Goal: Browse casually

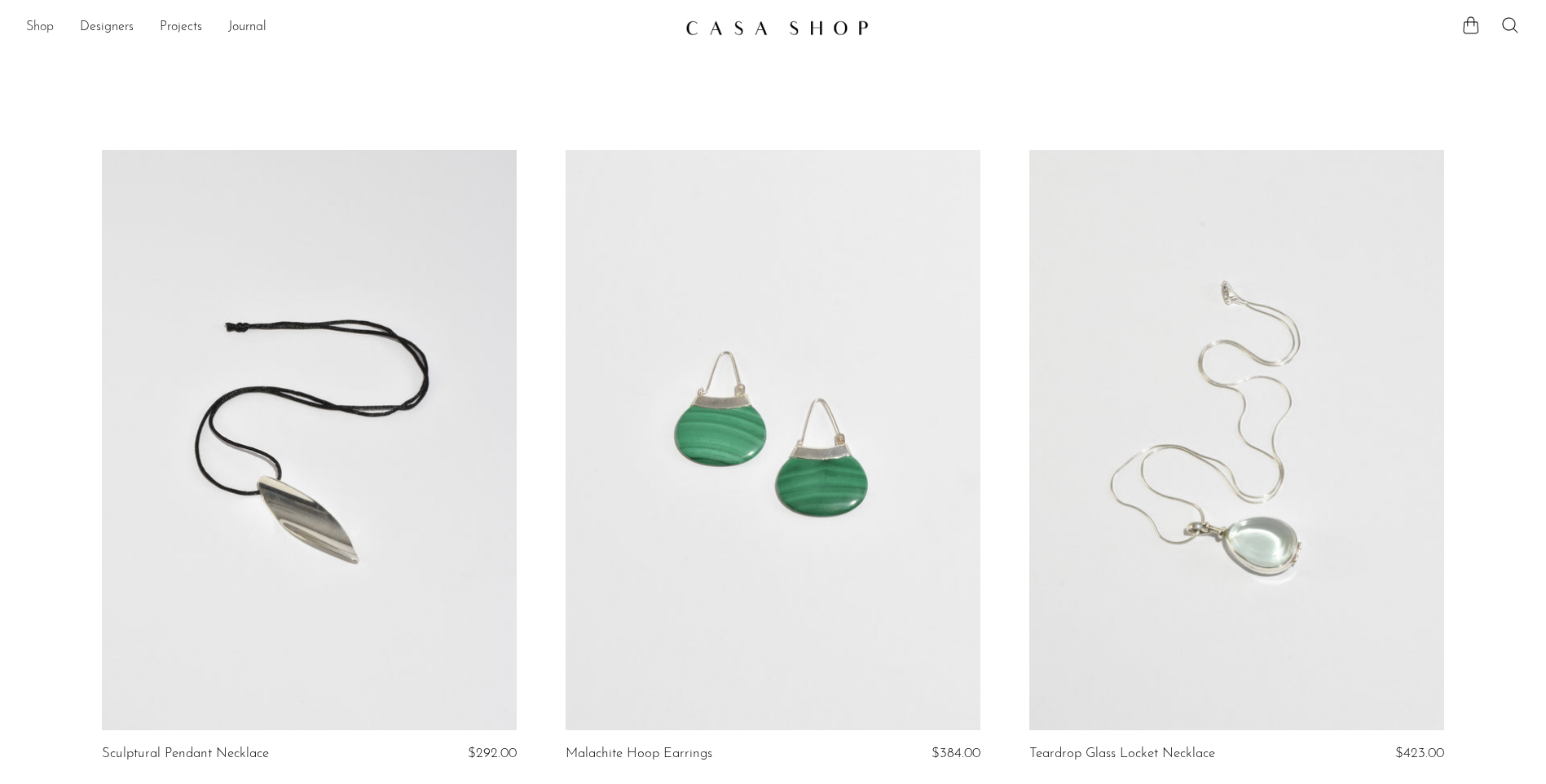
click at [35, 20] on link "Shop" at bounding box center [40, 27] width 27 height 21
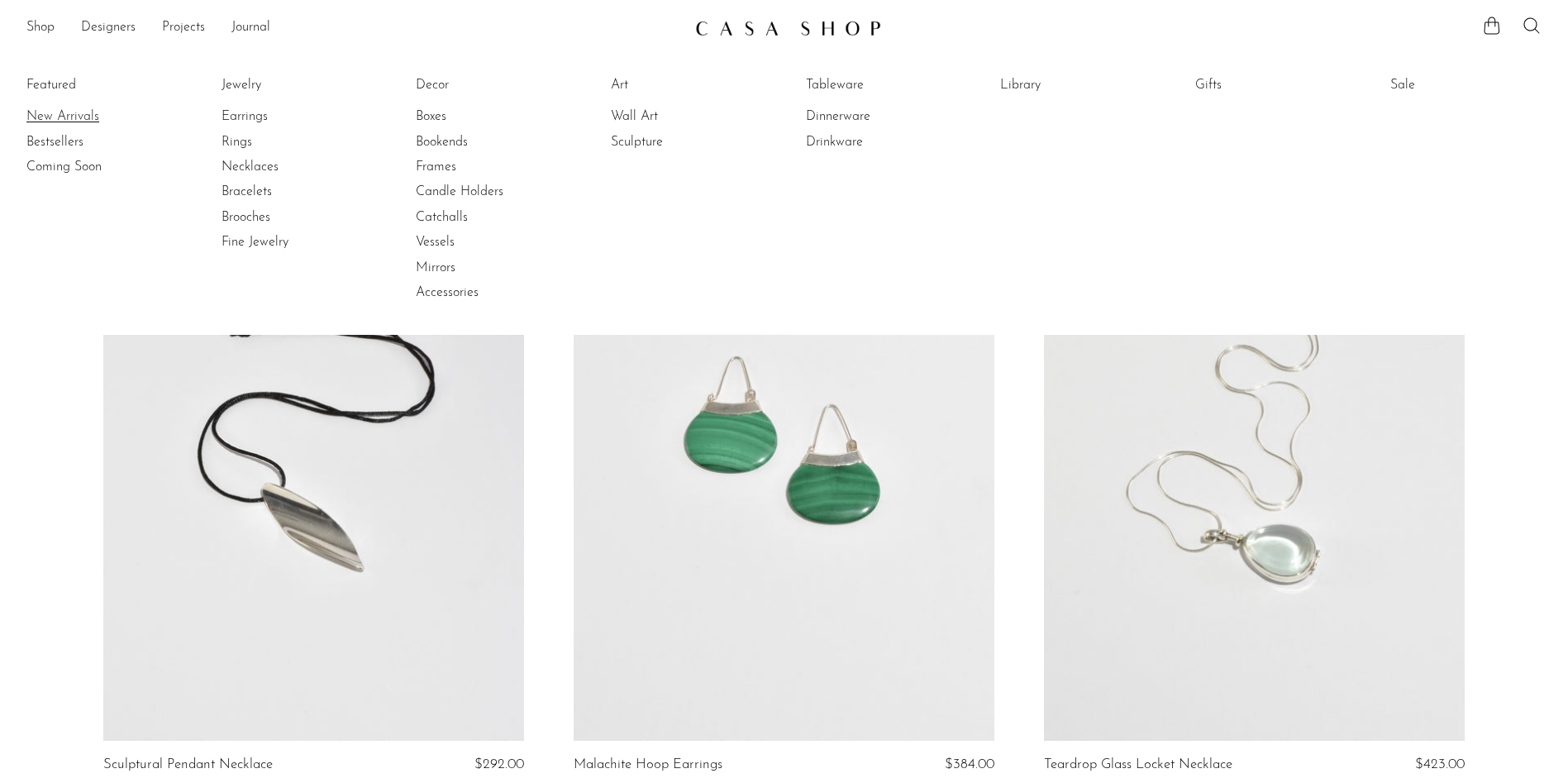
click at [59, 116] on link "New Arrivals" at bounding box center [88, 117] width 124 height 18
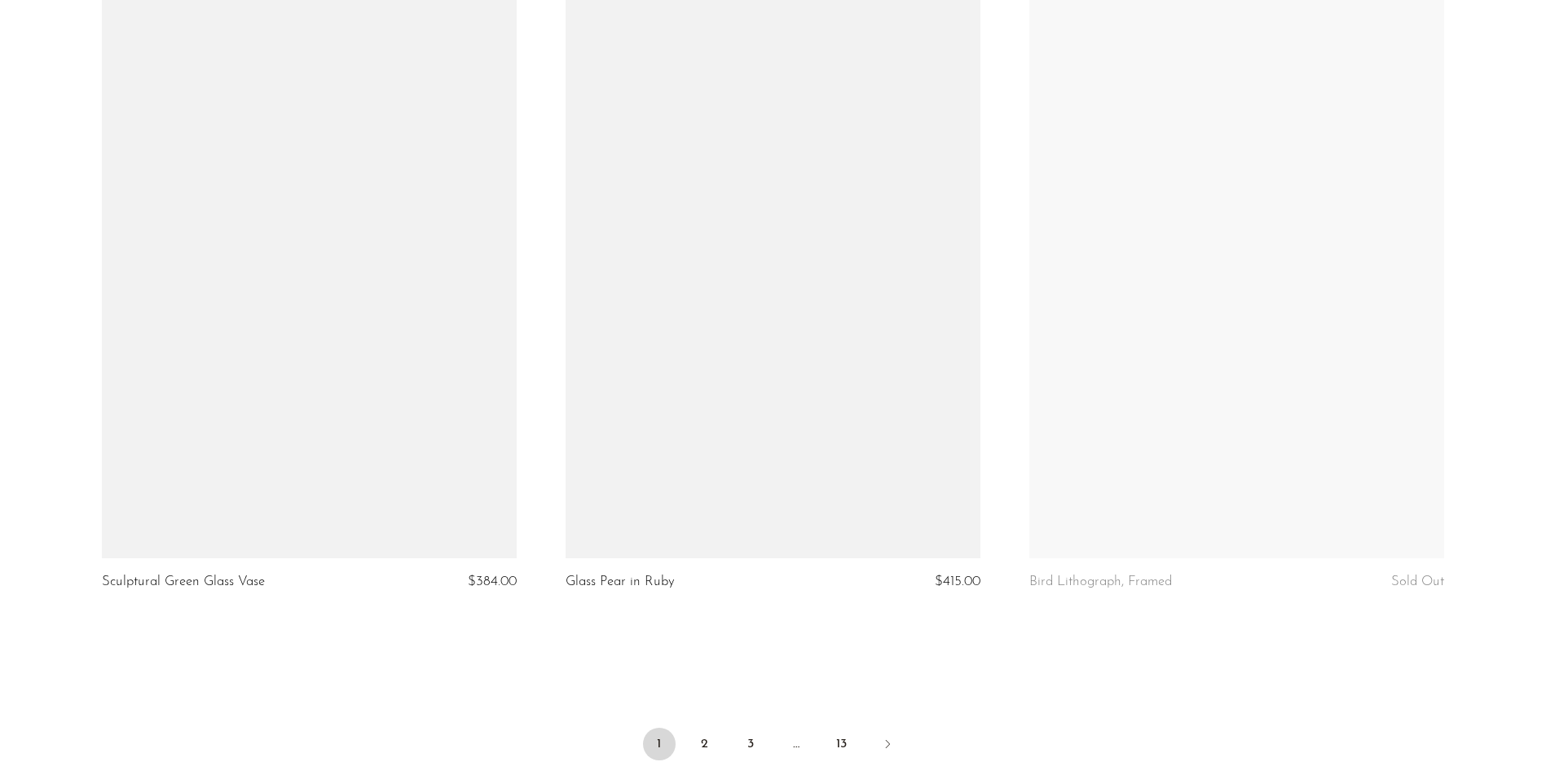
scroll to position [7494, 0]
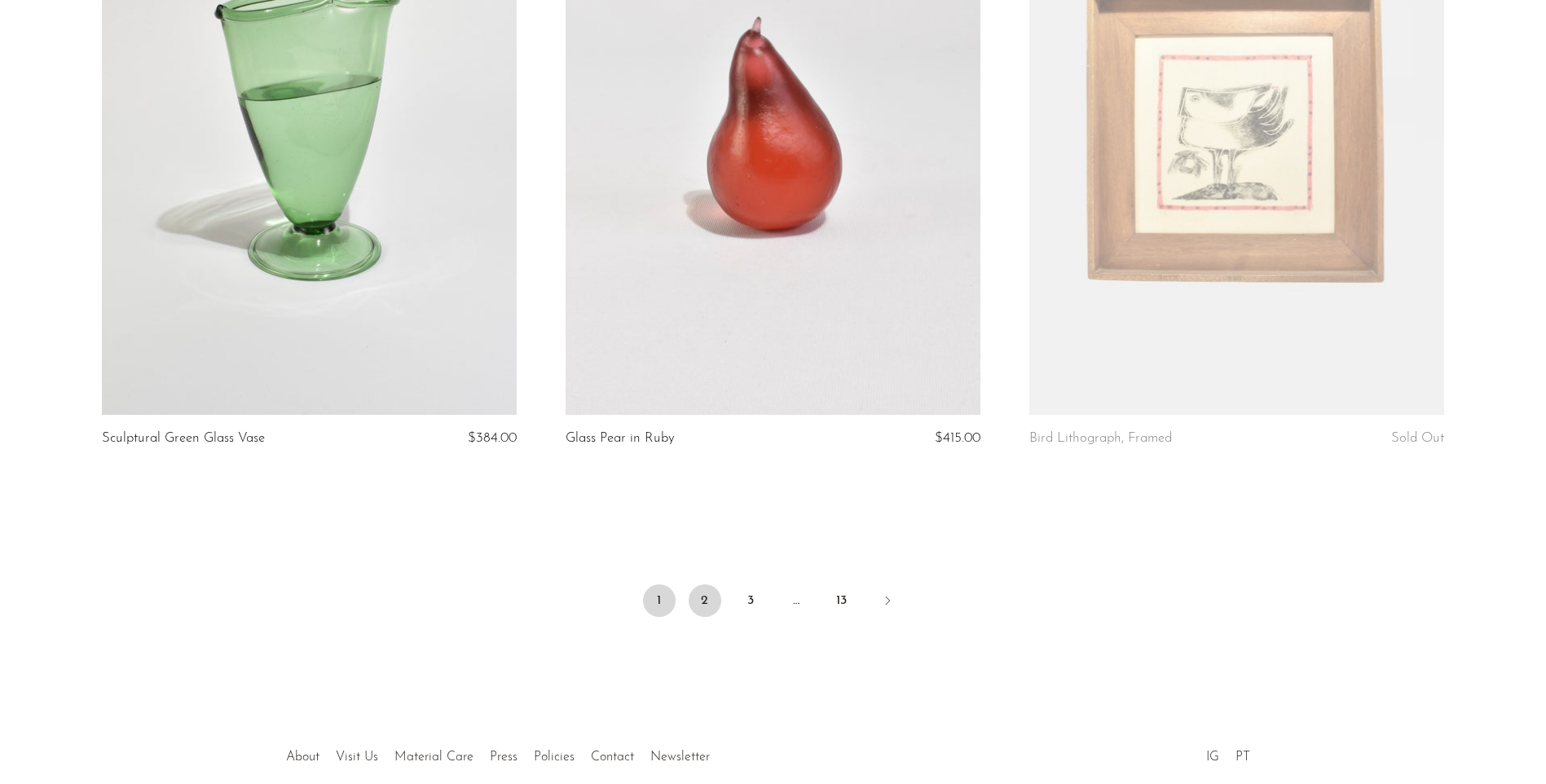
click at [710, 600] on link "2" at bounding box center [705, 600] width 33 height 33
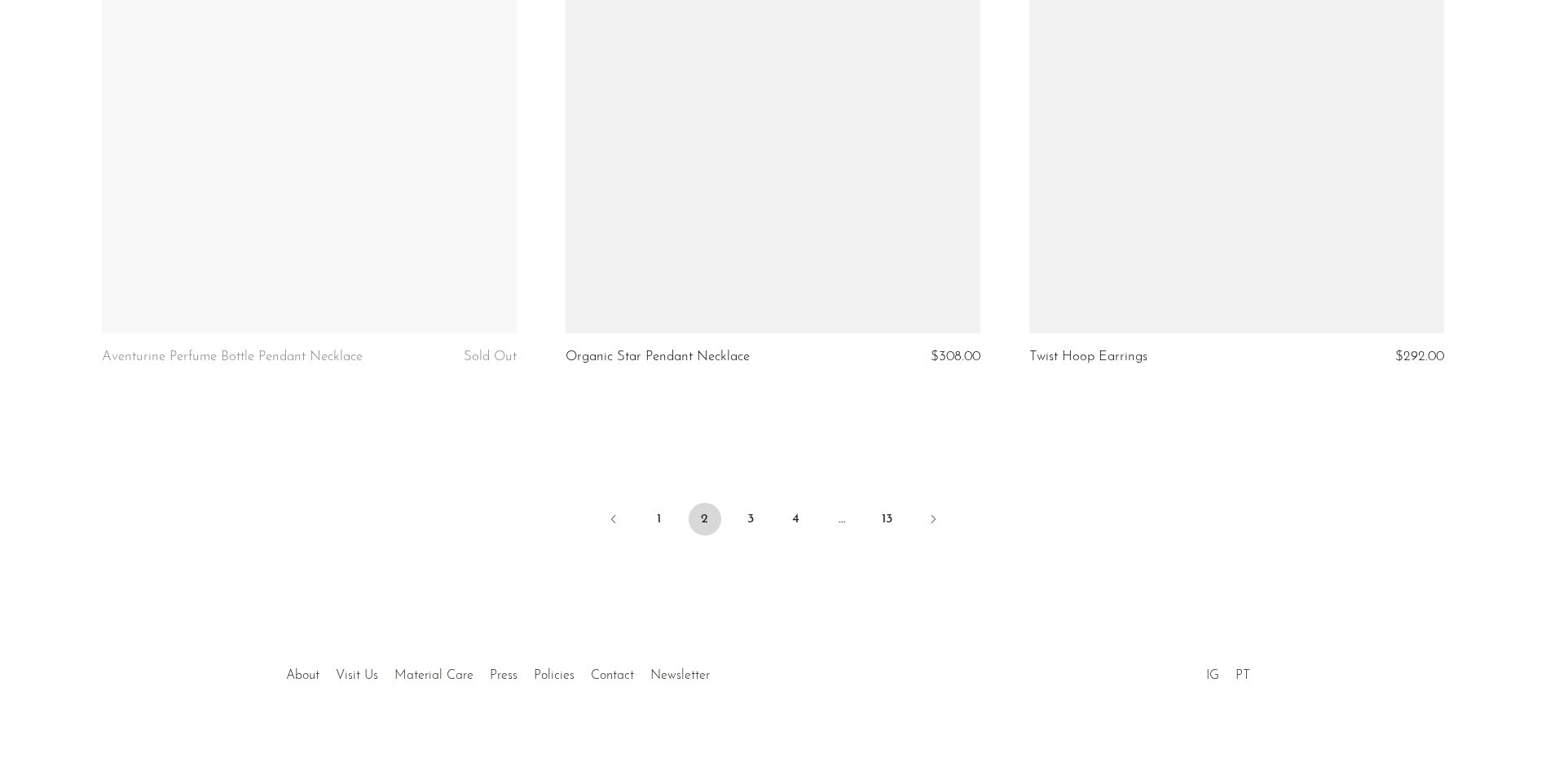
scroll to position [7576, 0]
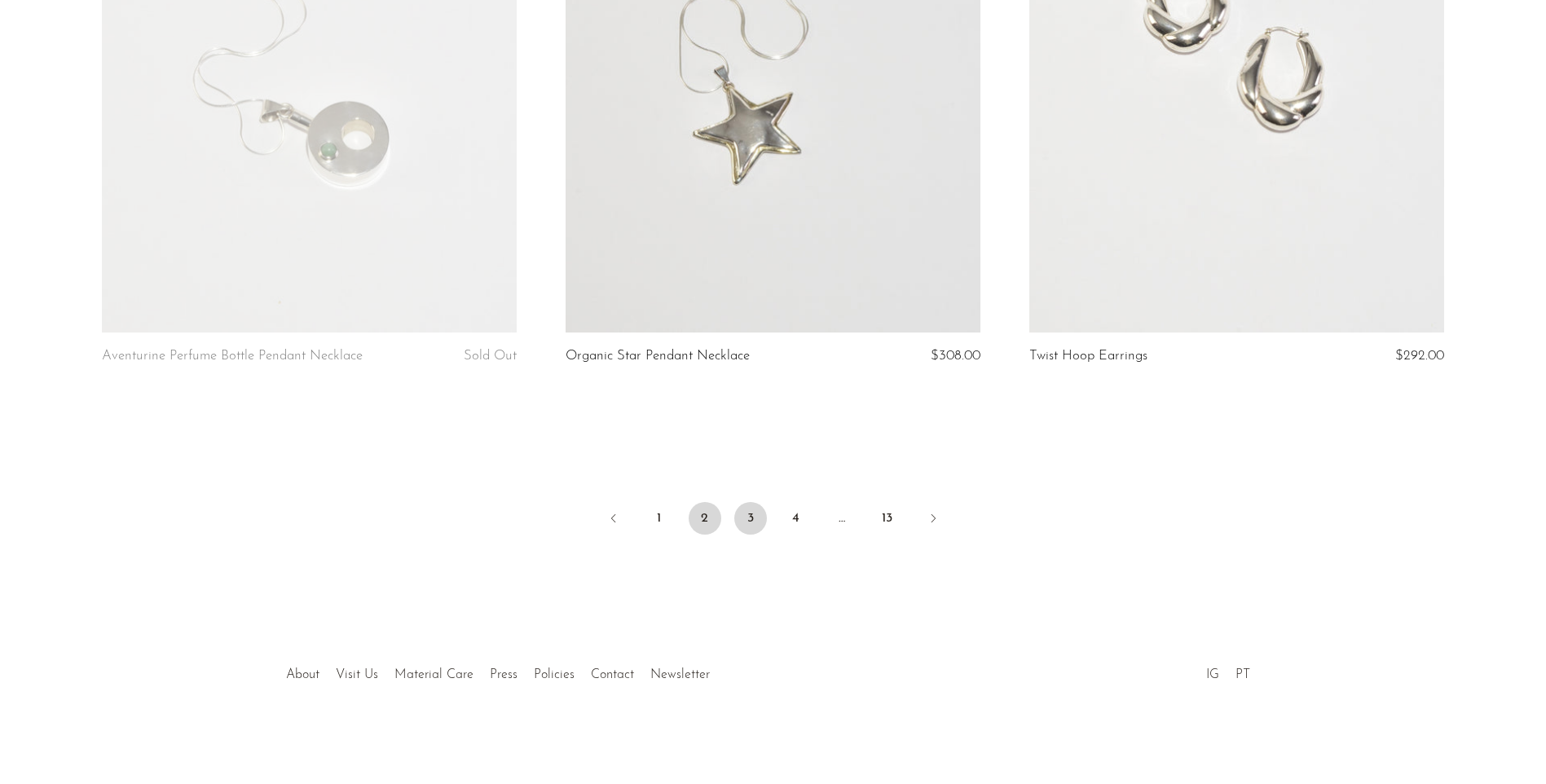
click at [752, 512] on link "3" at bounding box center [751, 518] width 33 height 33
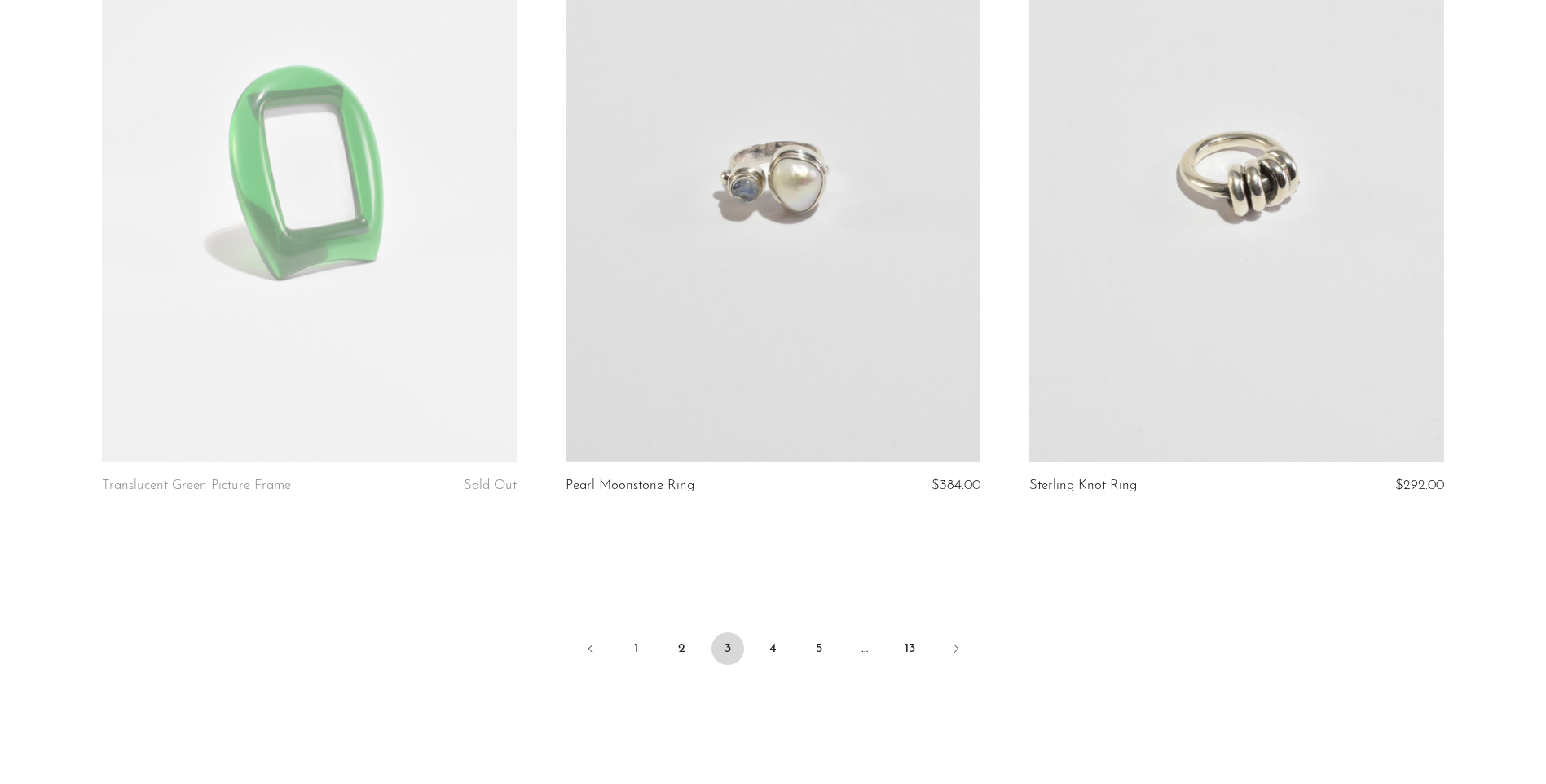
scroll to position [7576, 0]
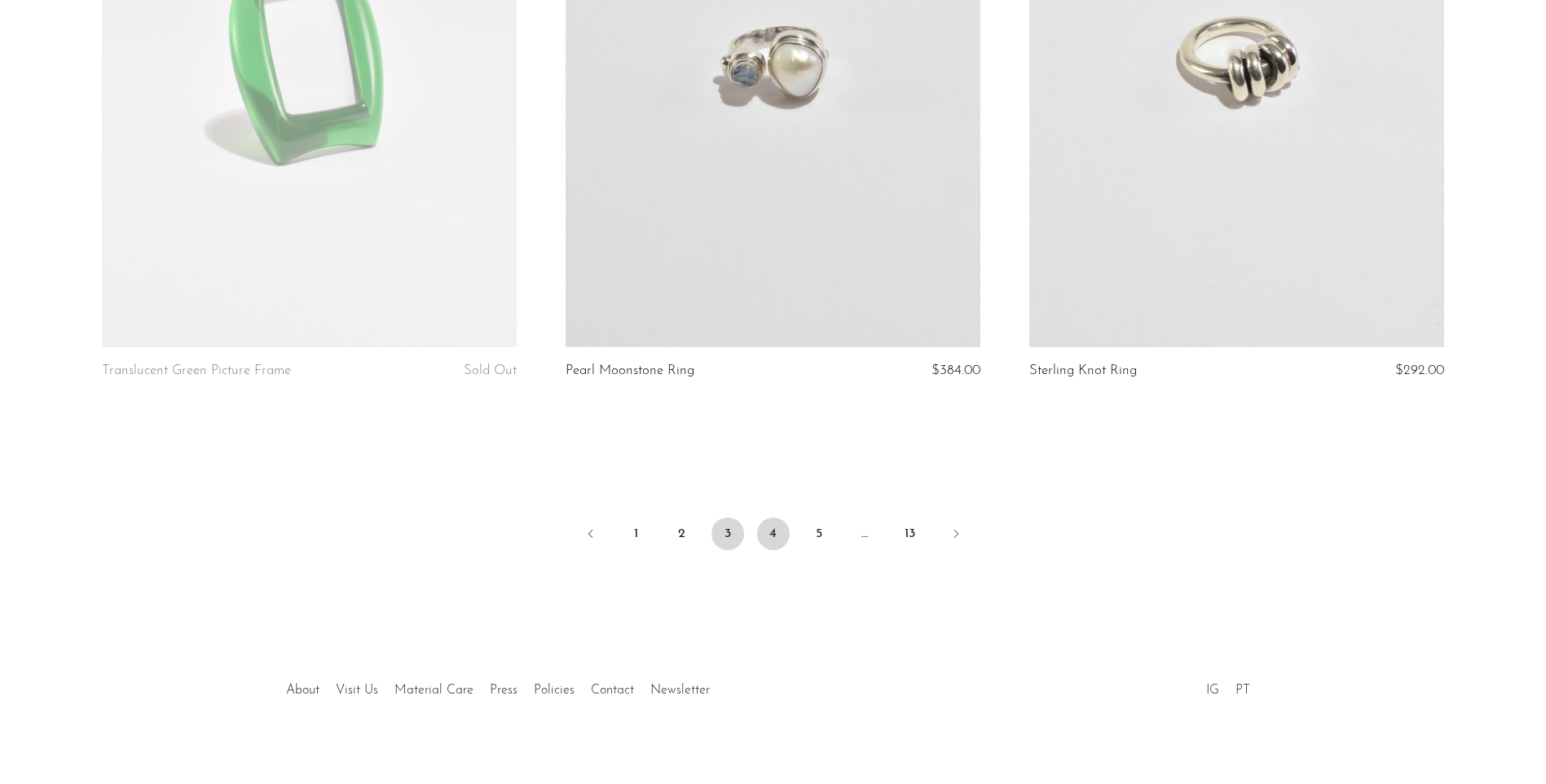
click at [784, 521] on link "4" at bounding box center [773, 533] width 33 height 33
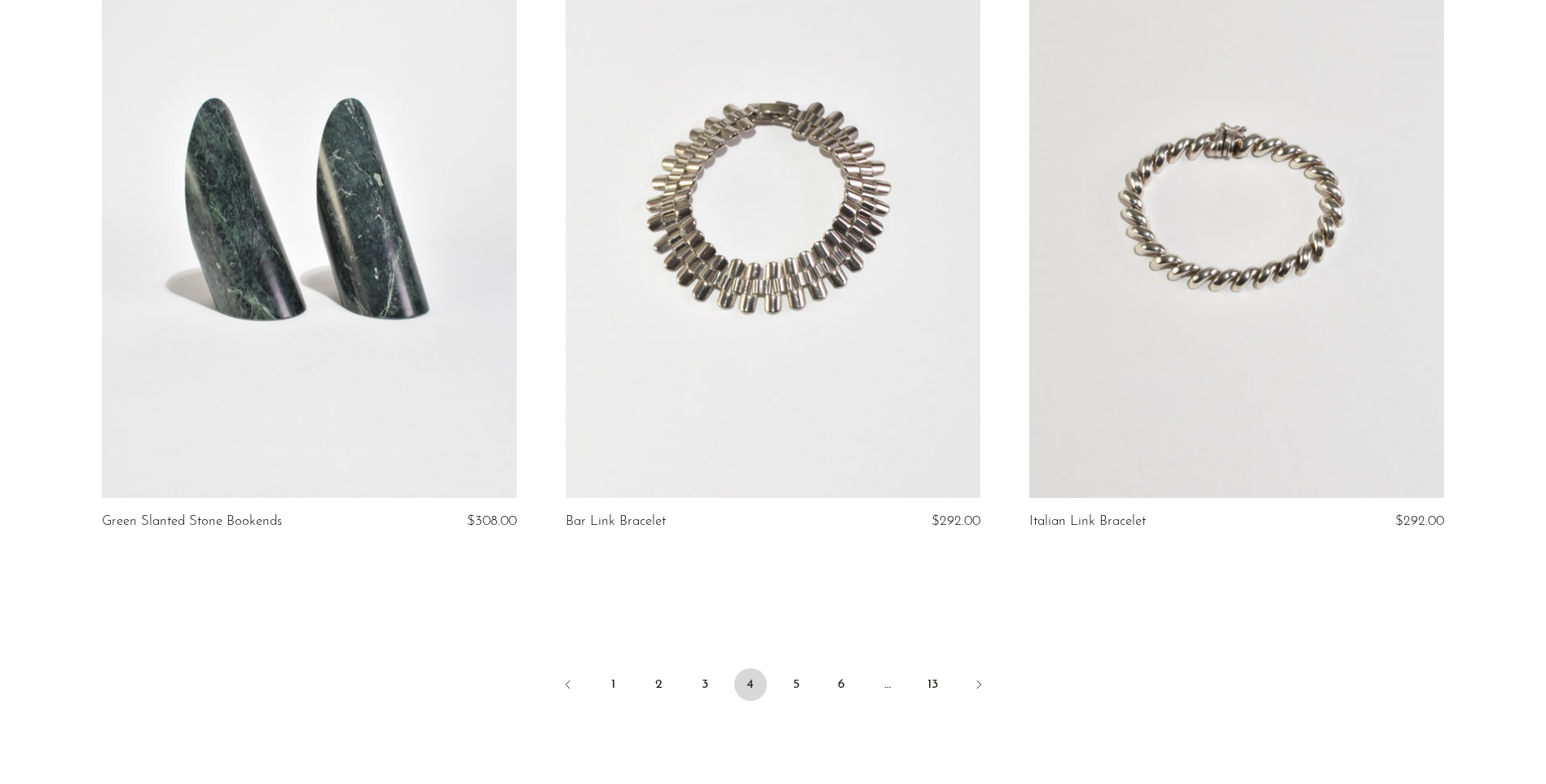
scroll to position [7576, 0]
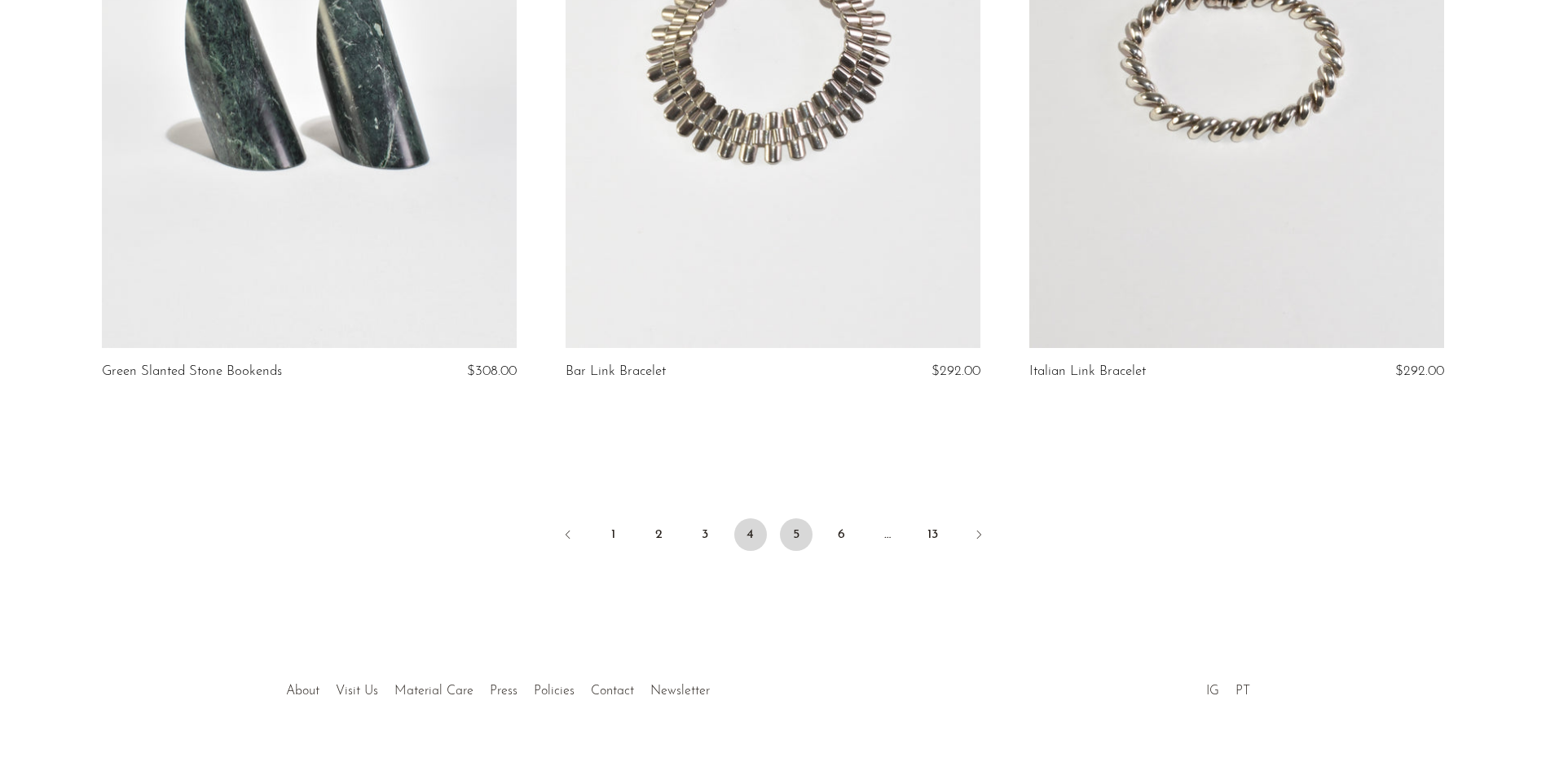
click at [802, 518] on link "5" at bounding box center [796, 534] width 33 height 33
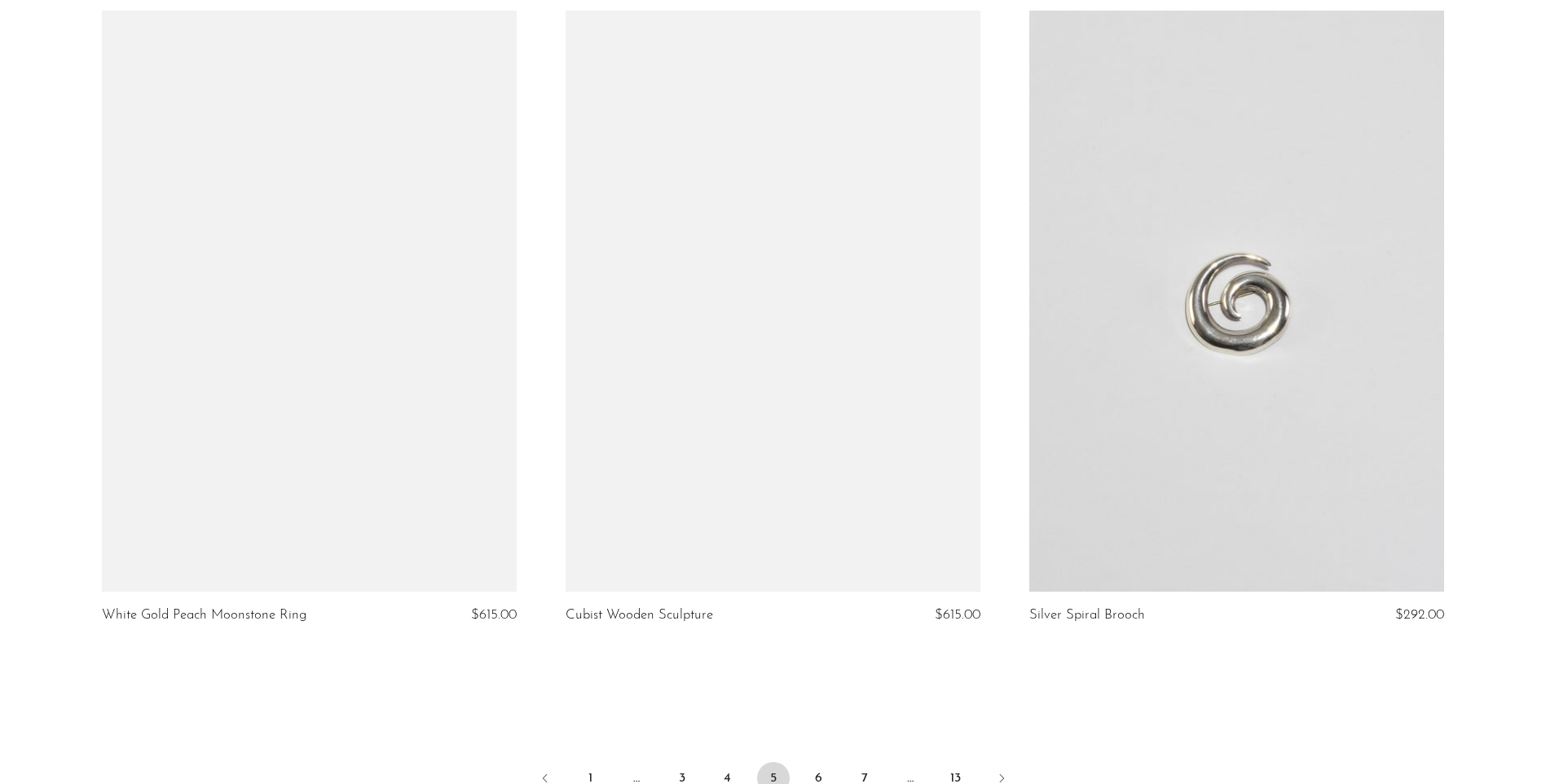
scroll to position [7576, 0]
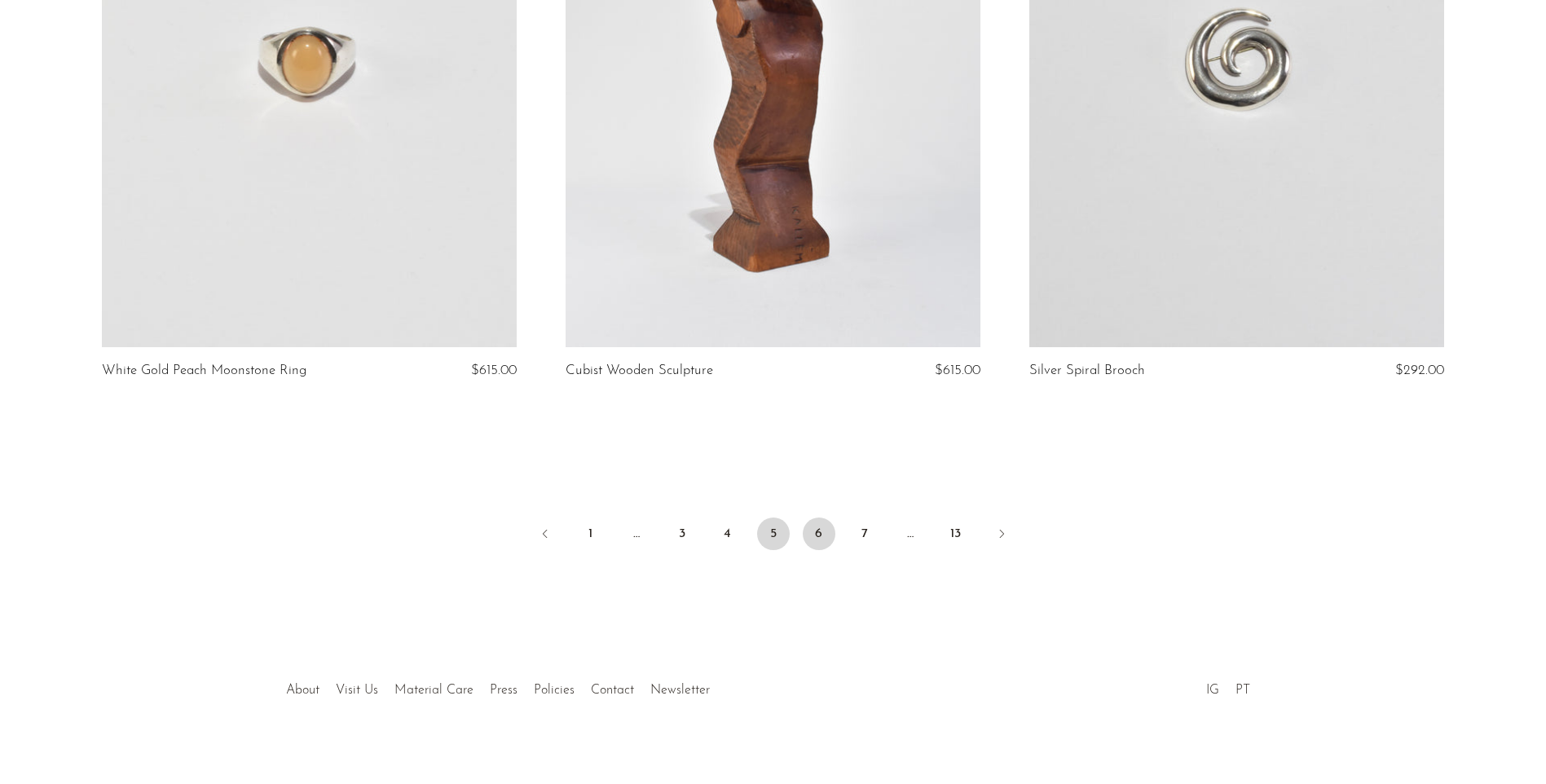
click at [817, 518] on link "6" at bounding box center [819, 533] width 33 height 33
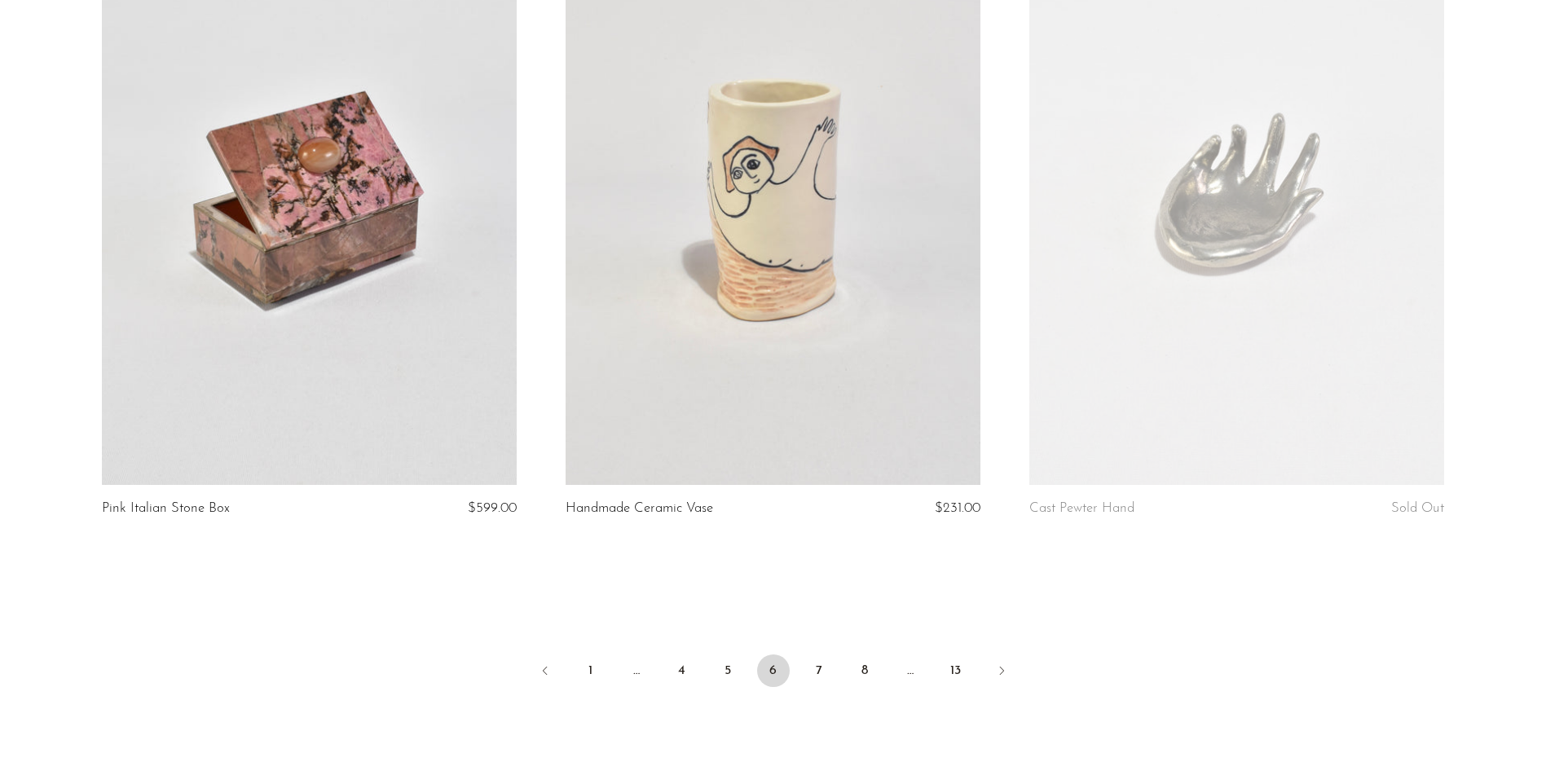
scroll to position [7576, 0]
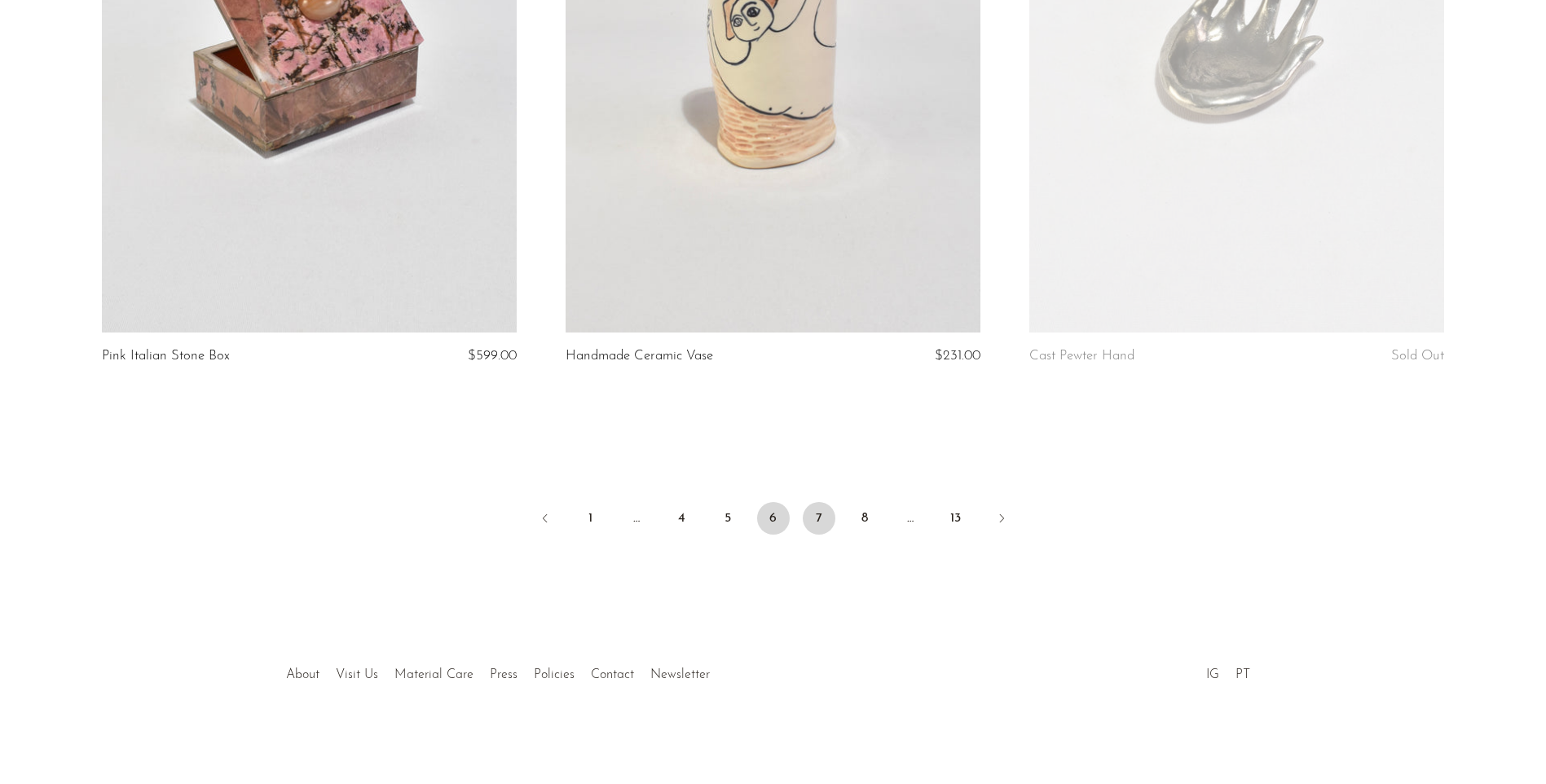
click at [829, 514] on link "7" at bounding box center [819, 518] width 33 height 33
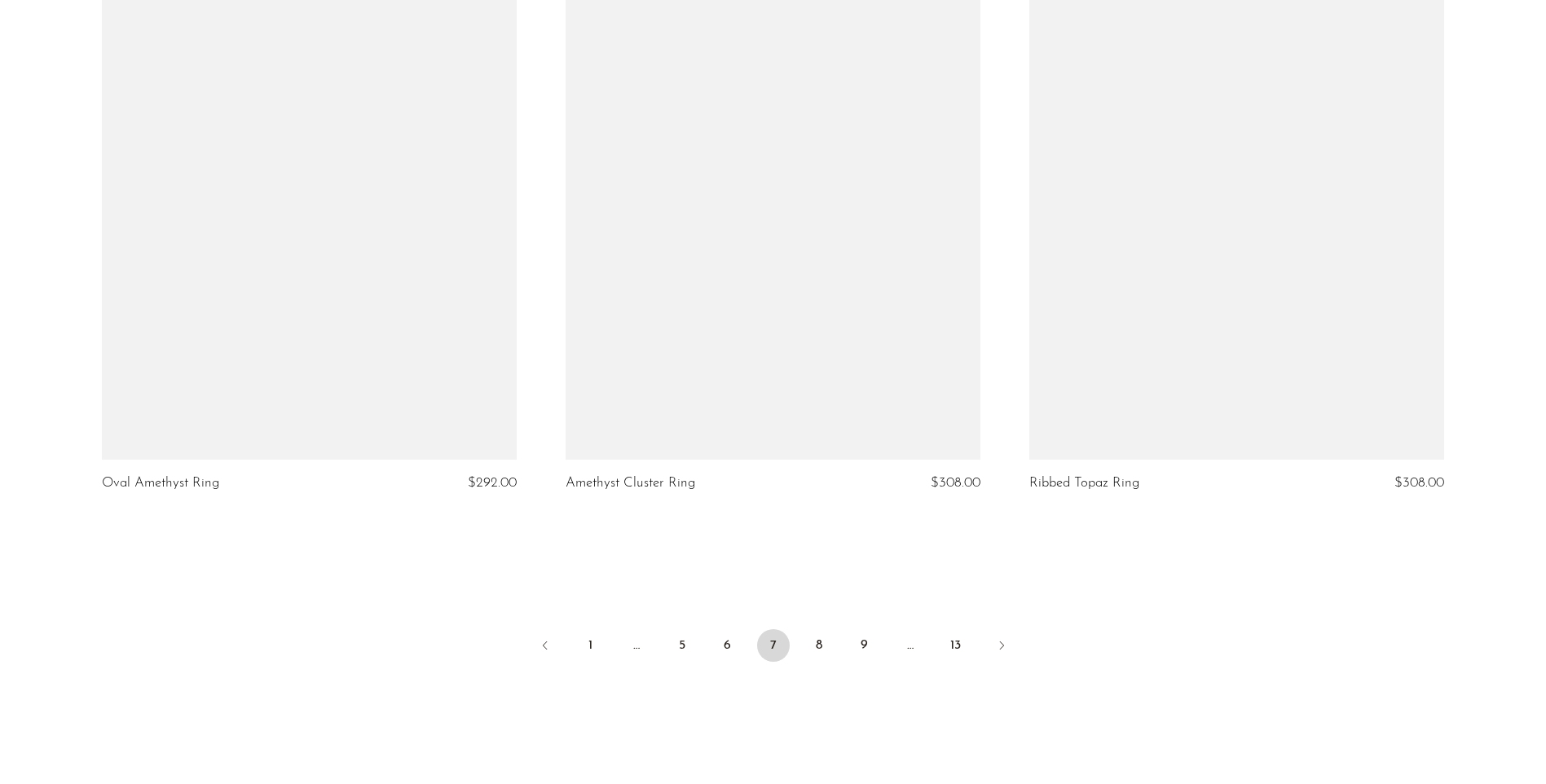
scroll to position [7576, 0]
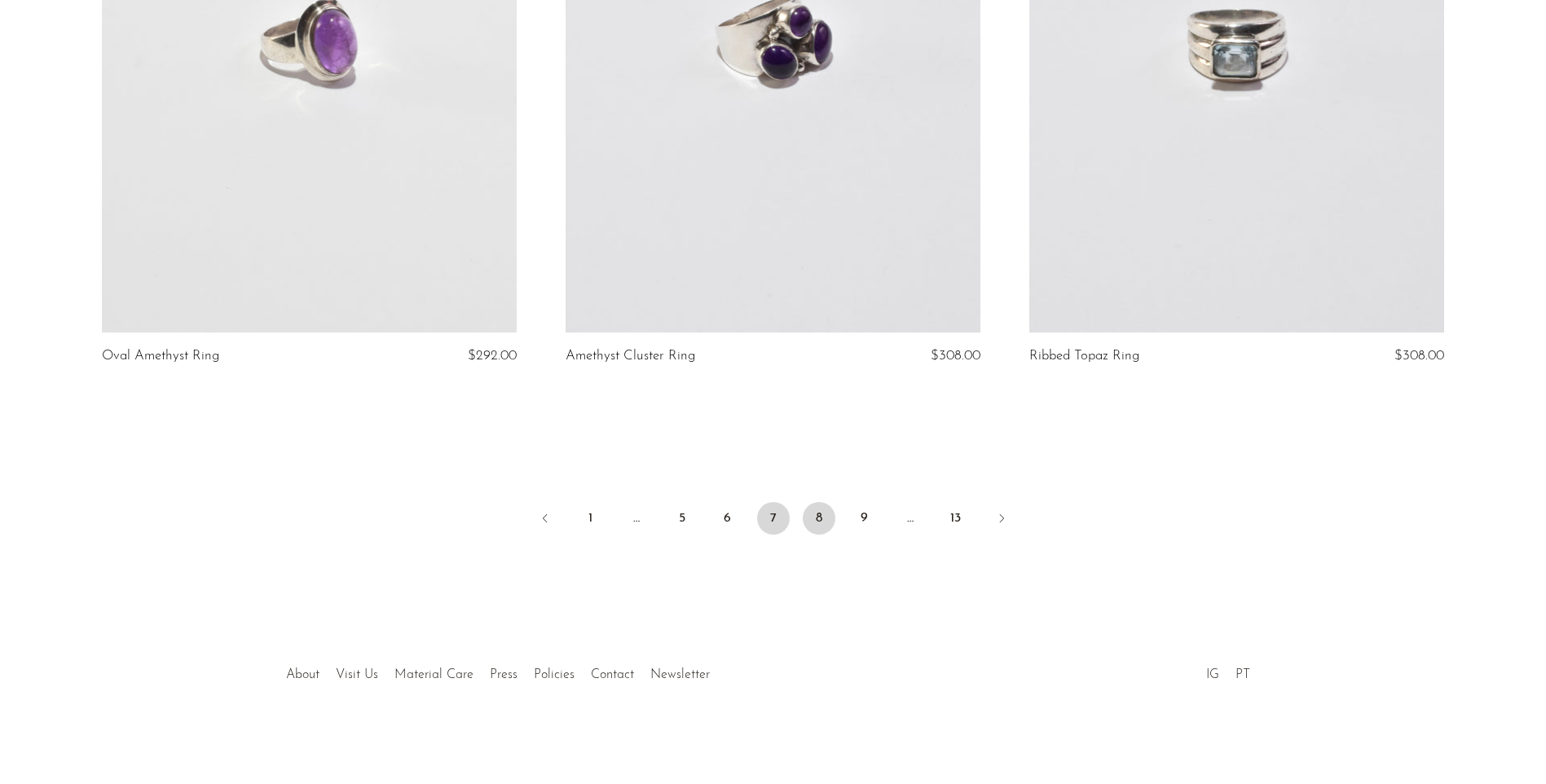
click at [823, 517] on link "8" at bounding box center [819, 518] width 33 height 33
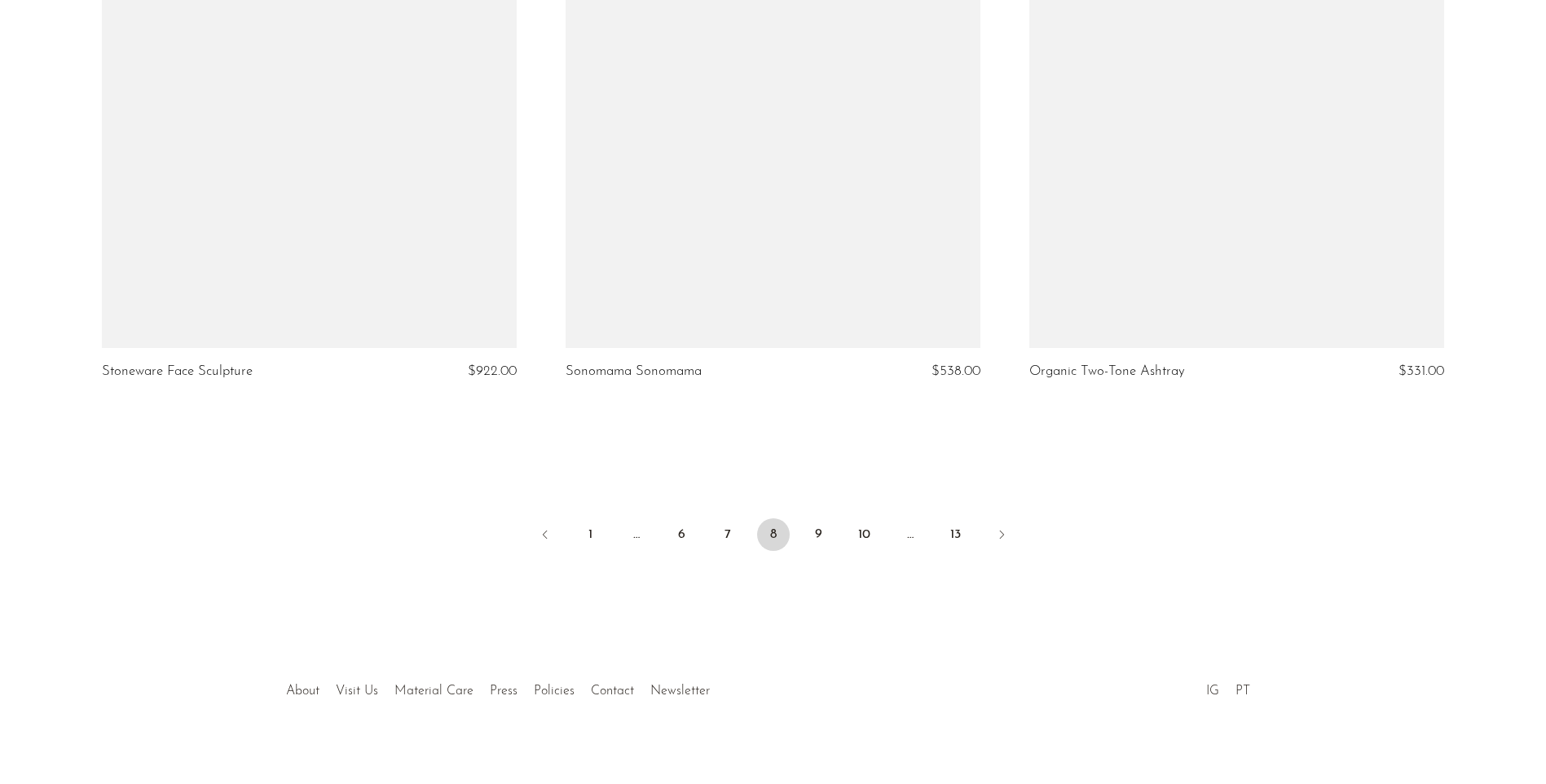
scroll to position [7576, 0]
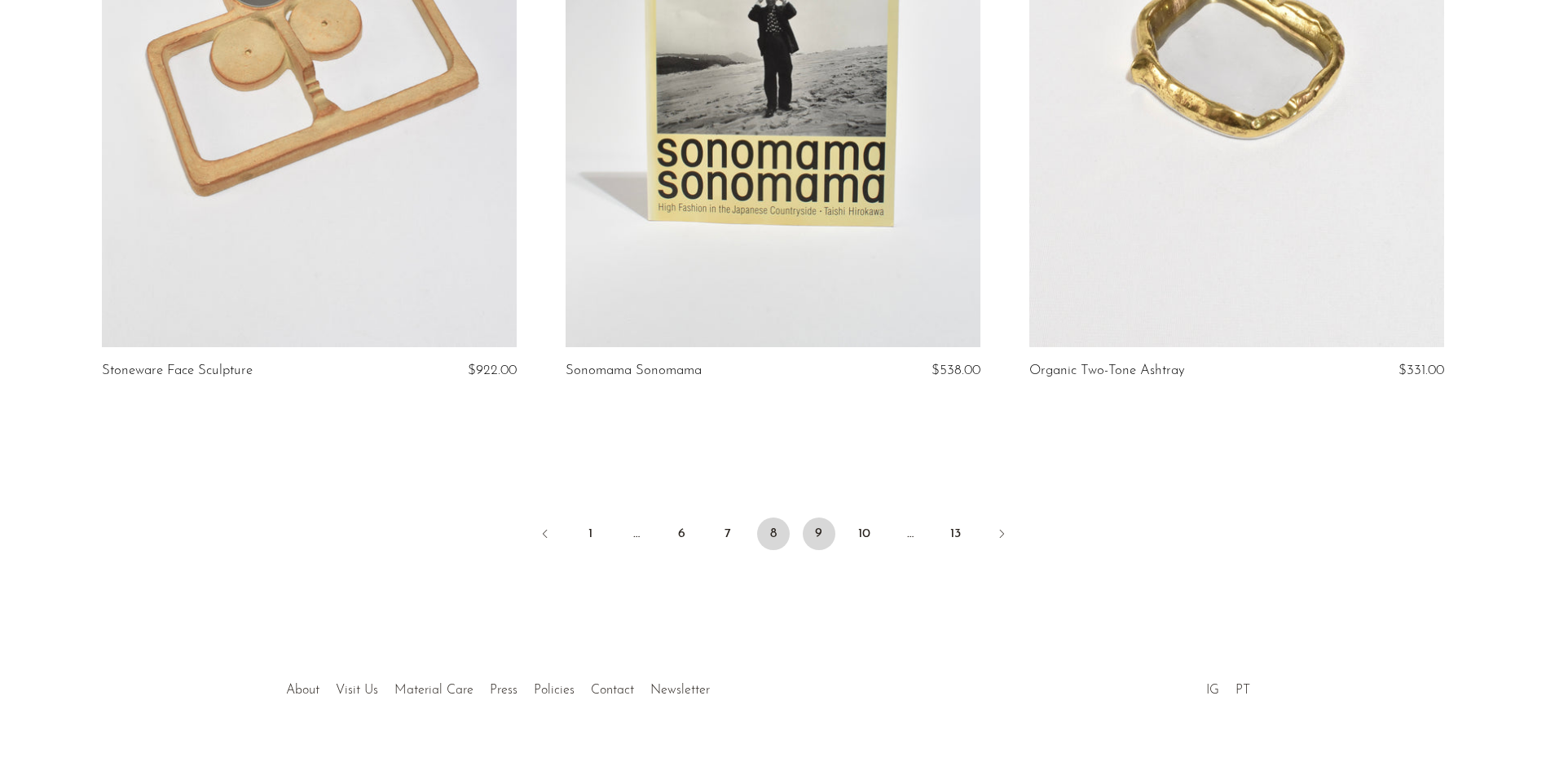
click at [823, 517] on link "9" at bounding box center [819, 533] width 33 height 33
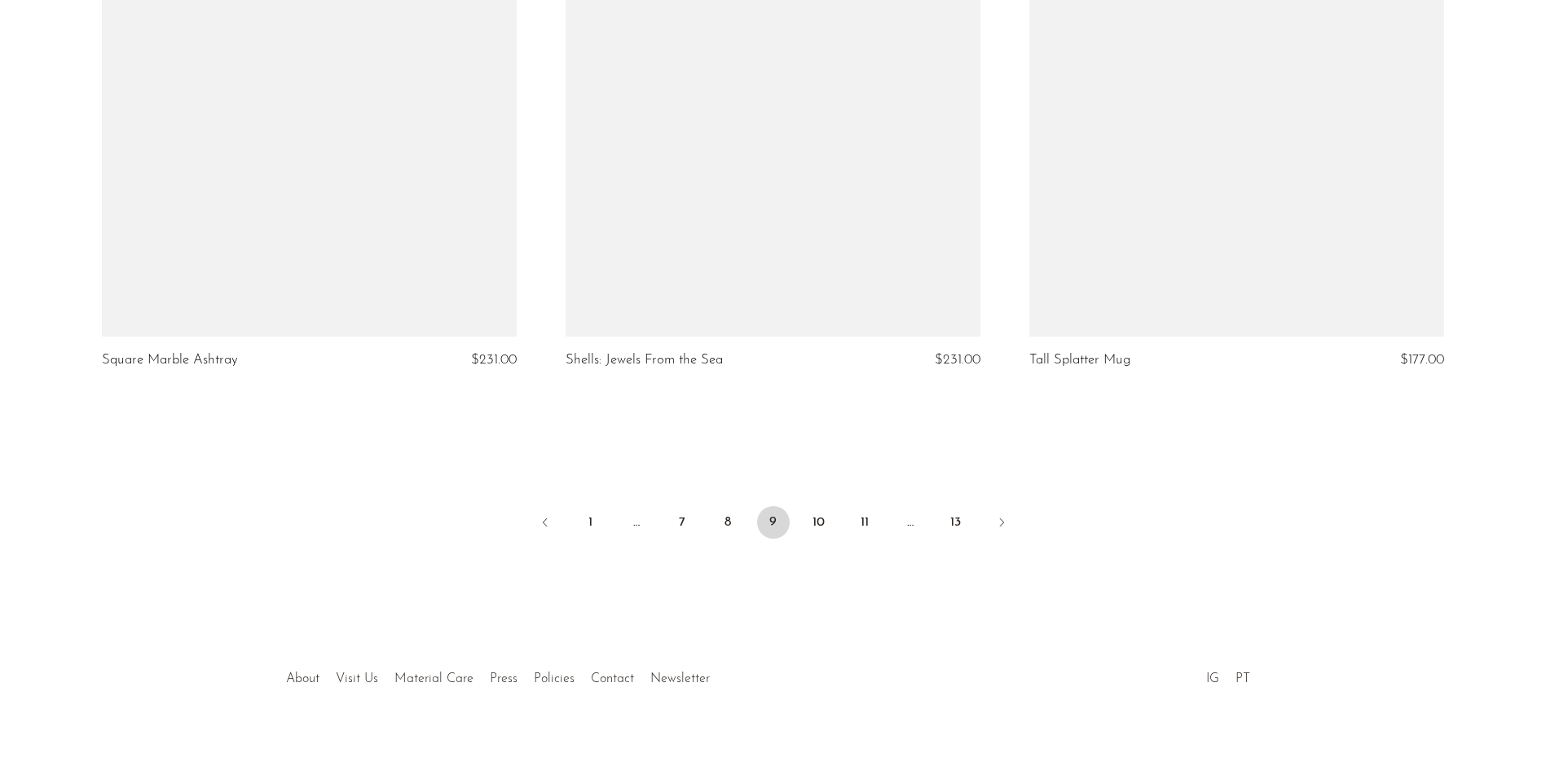
scroll to position [7576, 0]
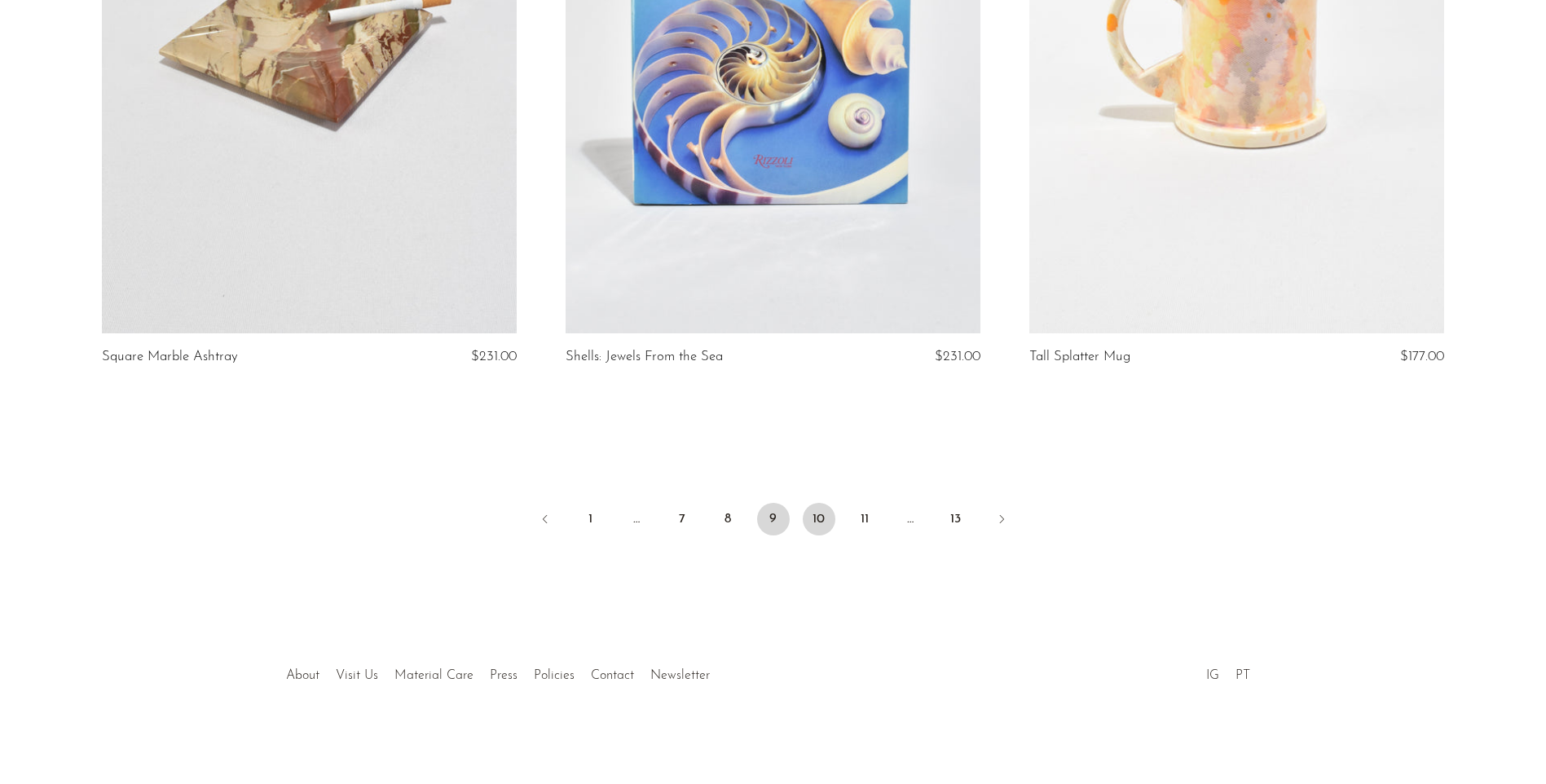
click at [814, 510] on link "10" at bounding box center [819, 519] width 33 height 33
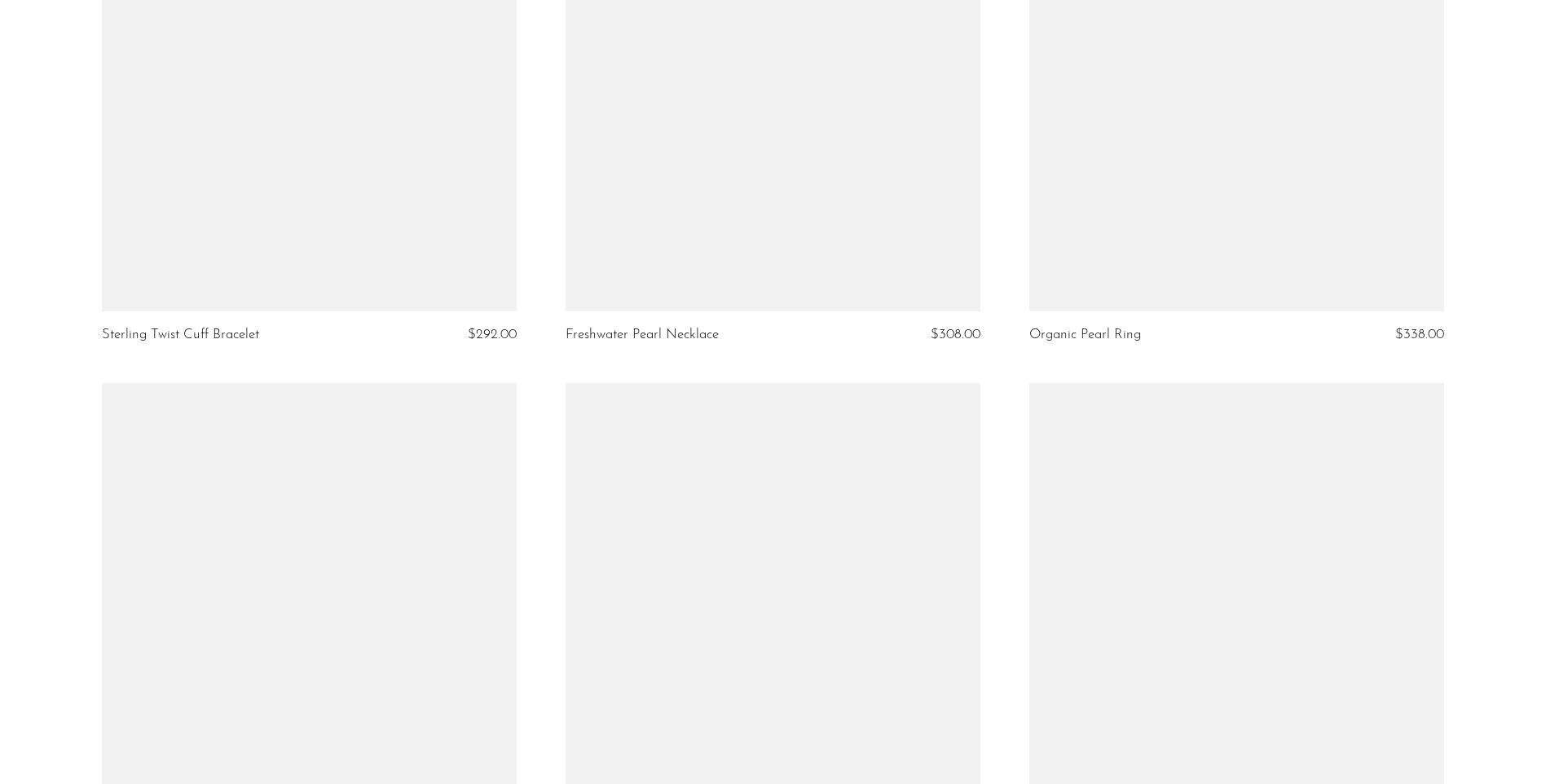
scroll to position [7434, 0]
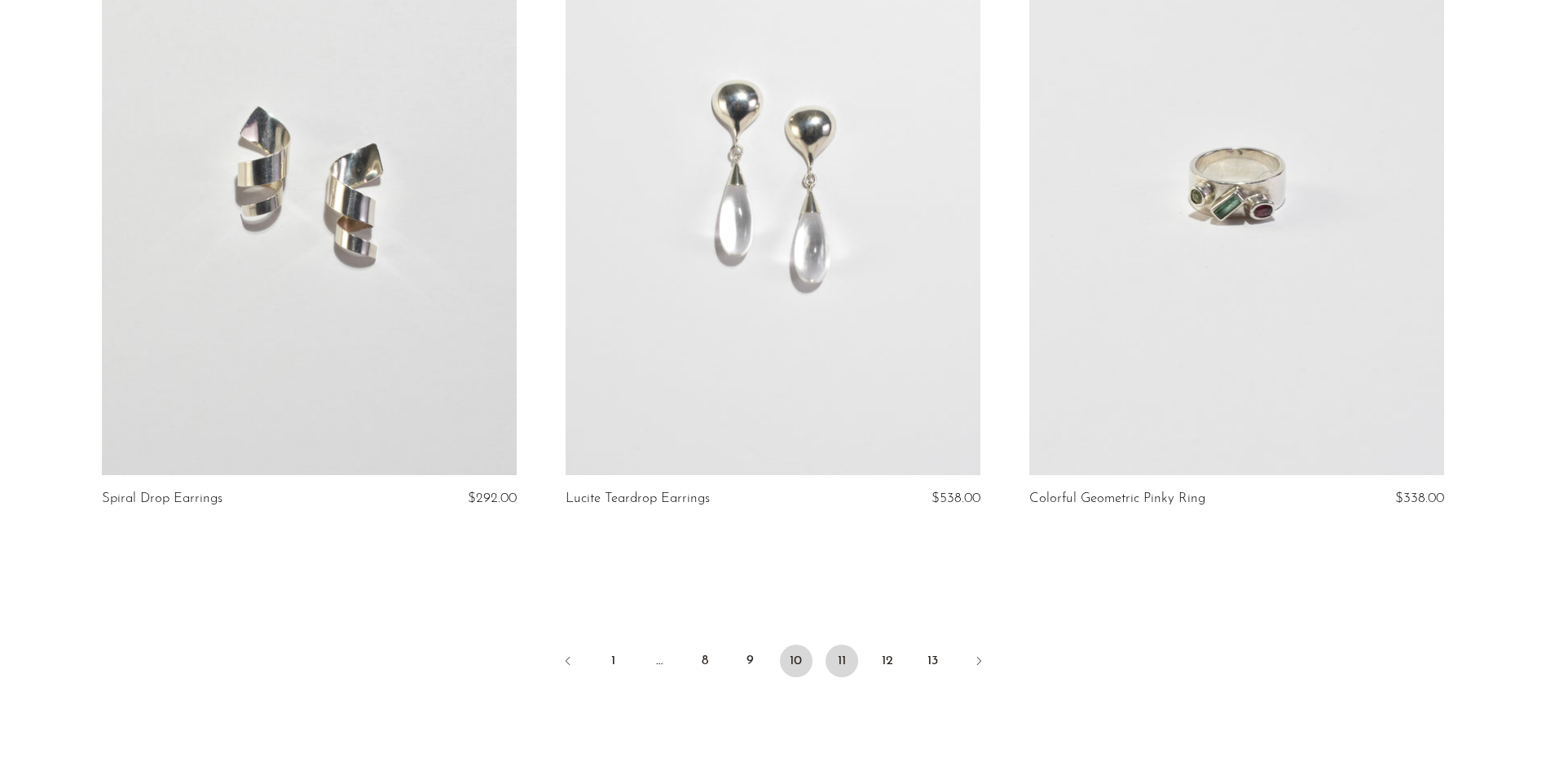
click at [834, 655] on link "11" at bounding box center [842, 660] width 33 height 33
